Goal: Task Accomplishment & Management: Use online tool/utility

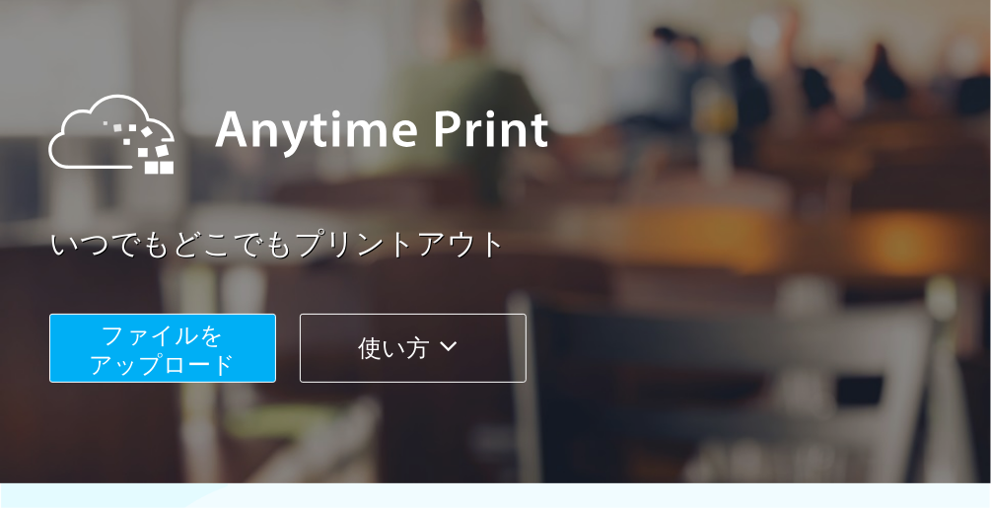
scroll to position [158, 0]
click at [115, 361] on span "ファイルを ​​アップロード" at bounding box center [163, 349] width 147 height 56
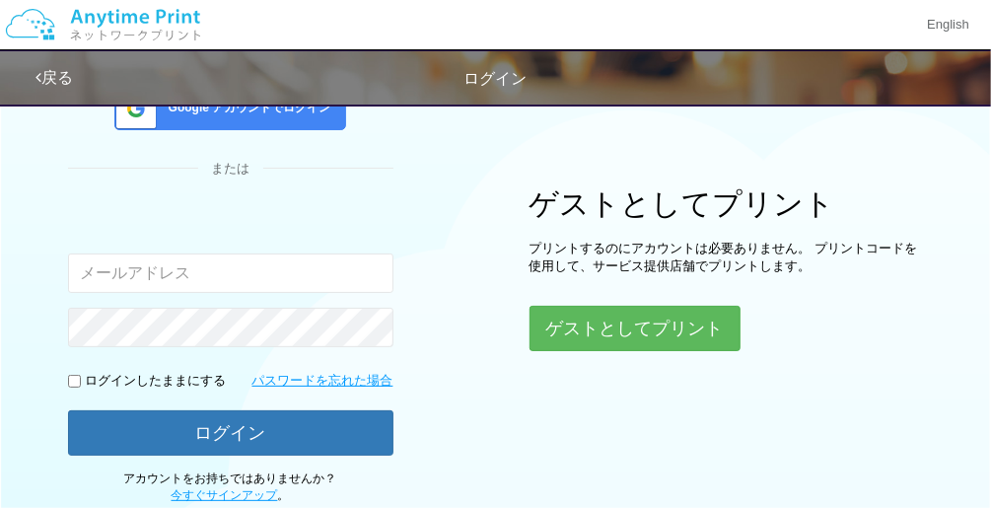
click at [584, 349] on div "ログイン Google アカウントでログイン または 入力されたメールアドレスまたはパスワードが正しくありません。 ログインしたままにする パスワードを忘れた…" at bounding box center [495, 219] width 991 height 569
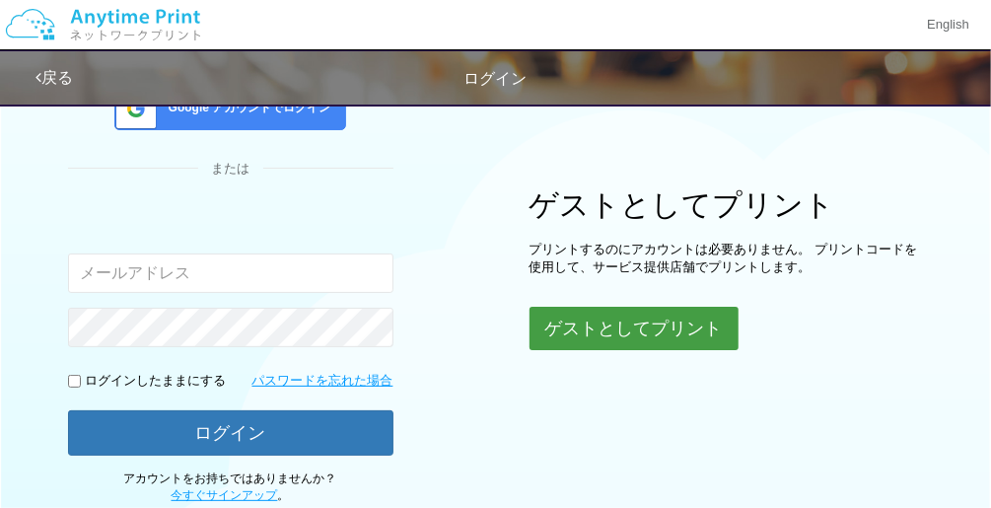
click at [588, 333] on button "ゲストとしてプリント" at bounding box center [633, 328] width 209 height 43
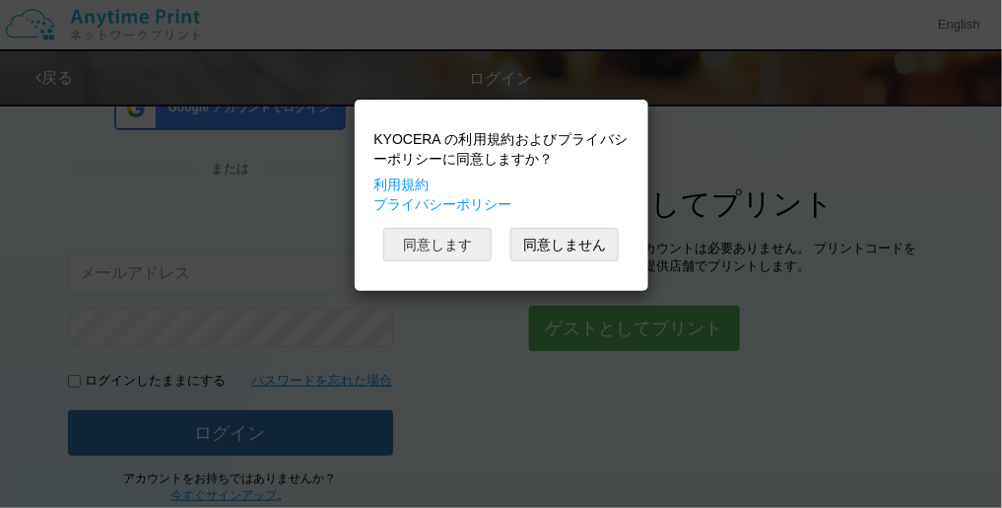
click at [417, 252] on button "同意します" at bounding box center [437, 245] width 108 height 34
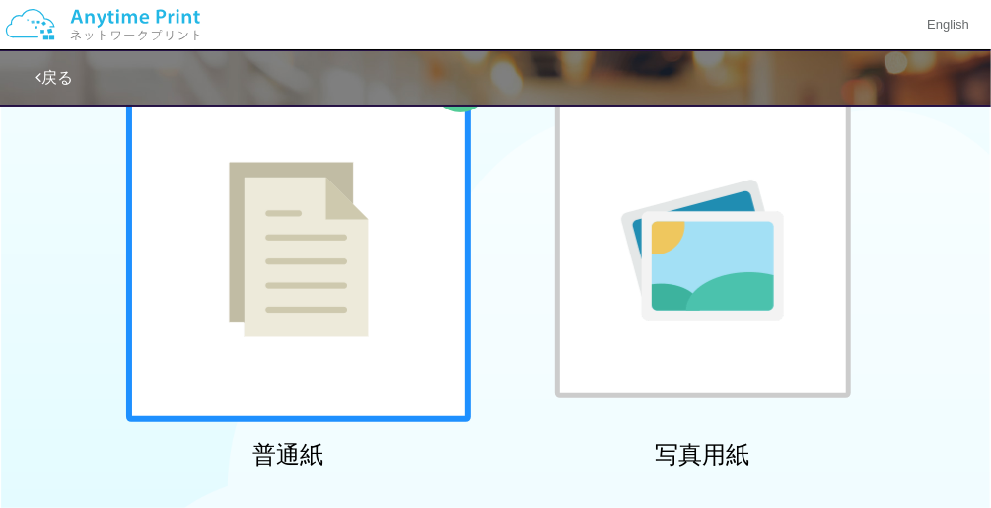
click at [314, 301] on div at bounding box center [298, 249] width 345 height 345
click at [314, 301] on img at bounding box center [299, 249] width 140 height 175
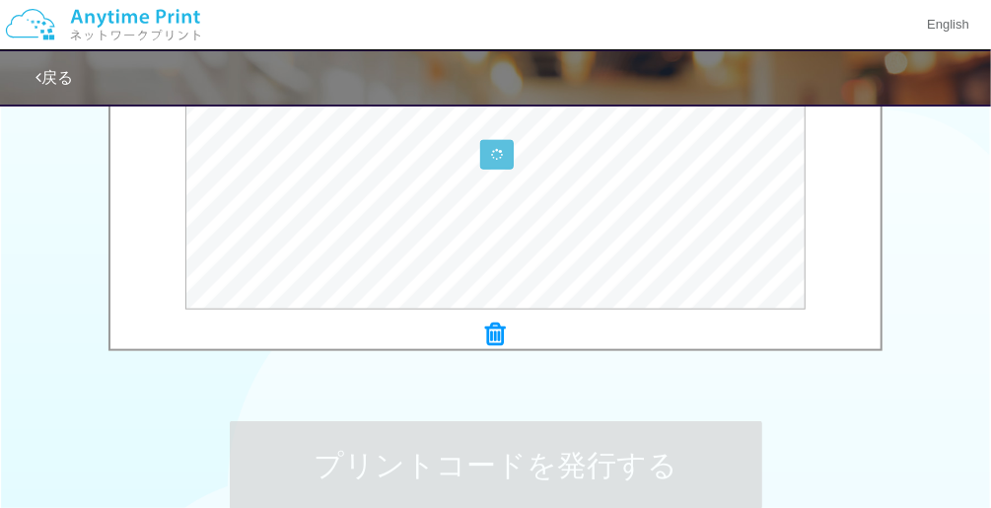
scroll to position [631, 0]
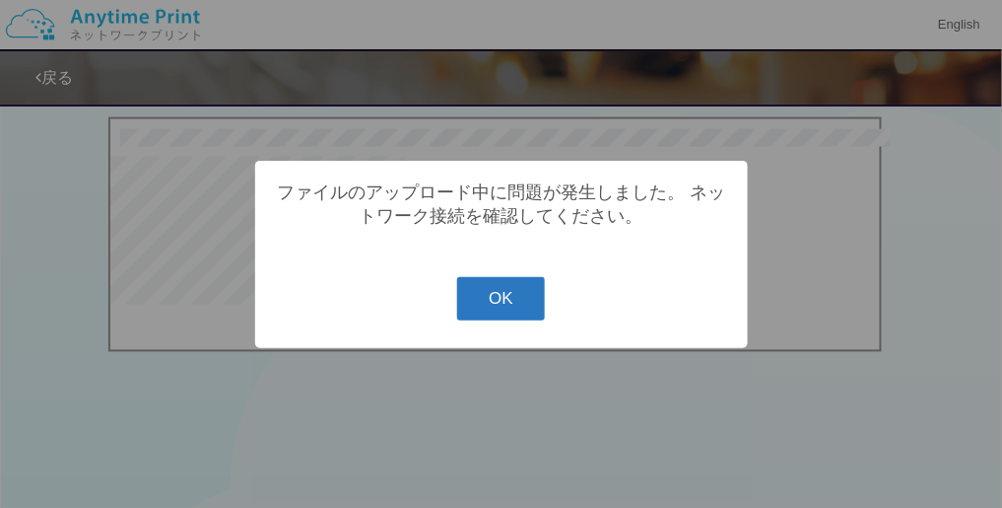
click at [463, 299] on button "OK" at bounding box center [501, 298] width 88 height 43
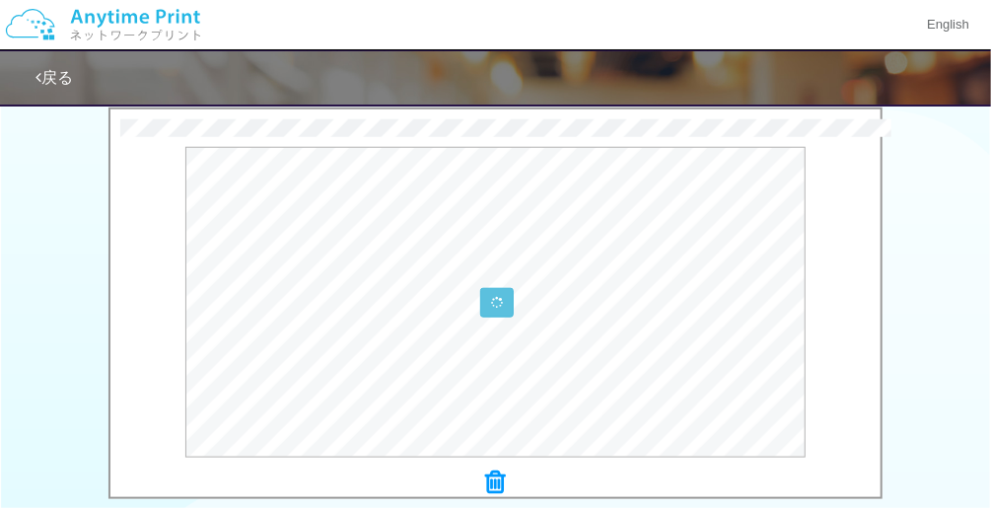
scroll to position [644, 0]
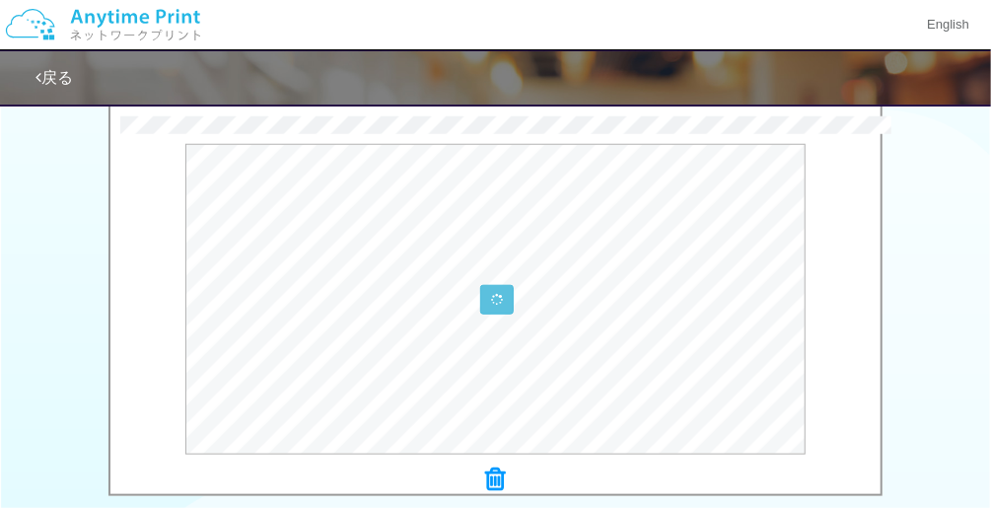
click at [612, 137] on div "× 【案内状】「アイソカルサポート 1.5 Bag」原材料ならびに栄養成分変更等のご案内.pdf" at bounding box center [495, 304] width 770 height 377
click at [281, 248] on div at bounding box center [495, 299] width 770 height 310
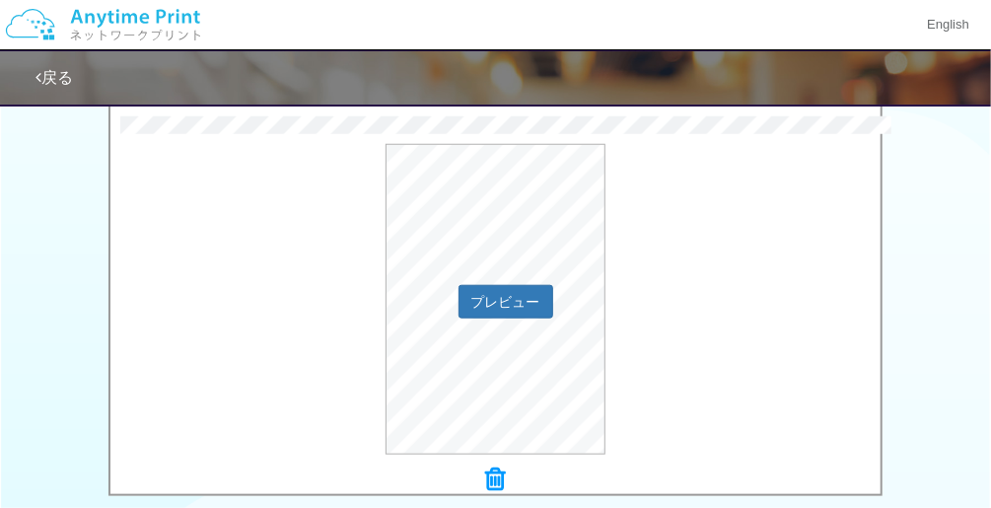
click at [281, 248] on div "プレビュー" at bounding box center [495, 299] width 770 height 310
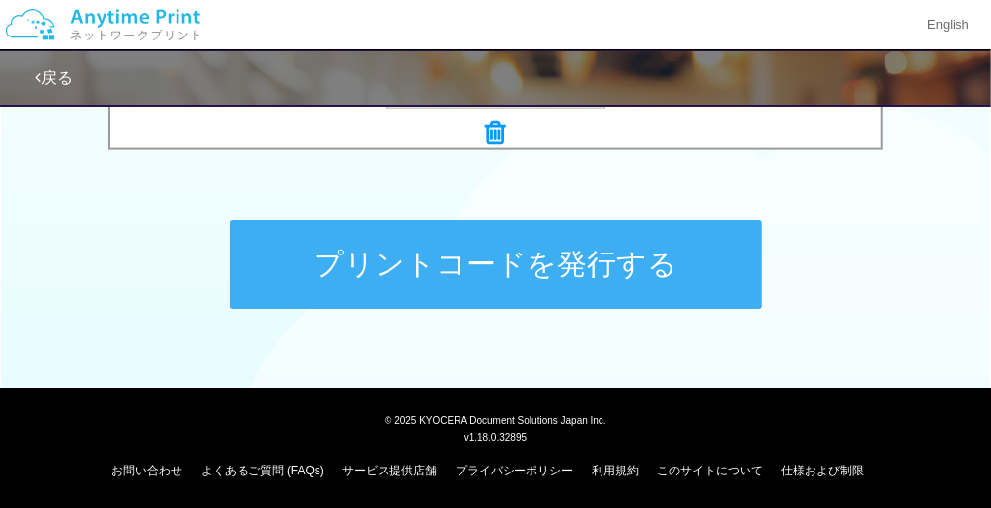
scroll to position [991, 0]
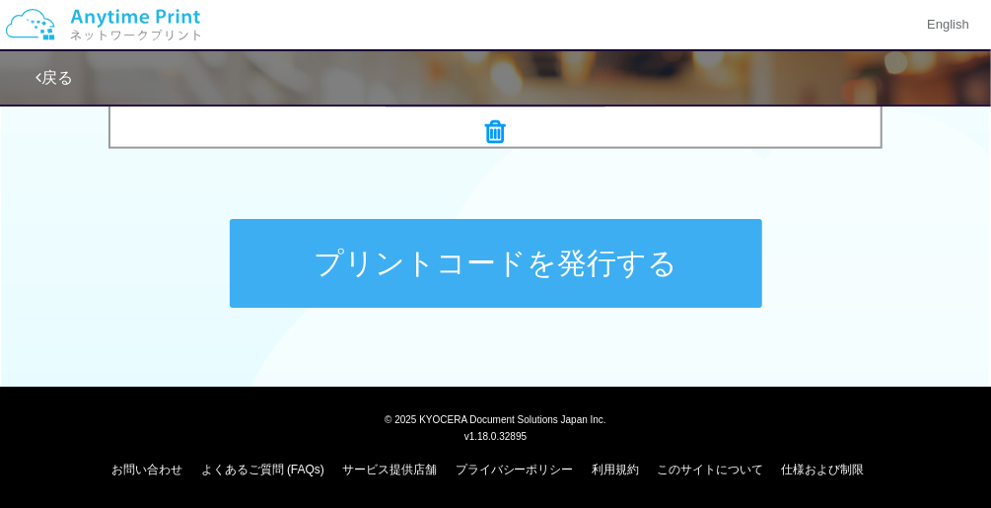
click at [473, 261] on button "プリントコードを発行する" at bounding box center [496, 263] width 532 height 89
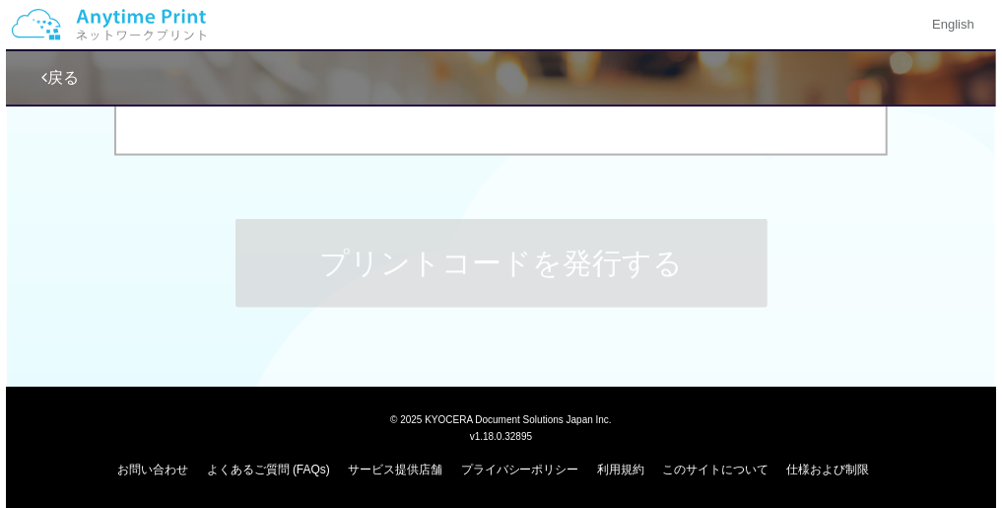
scroll to position [0, 0]
